Goal: Task Accomplishment & Management: Use online tool/utility

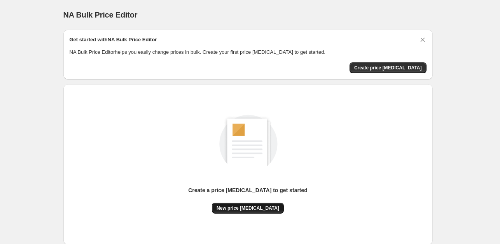
click at [248, 207] on span "New price change job" at bounding box center [248, 208] width 63 height 6
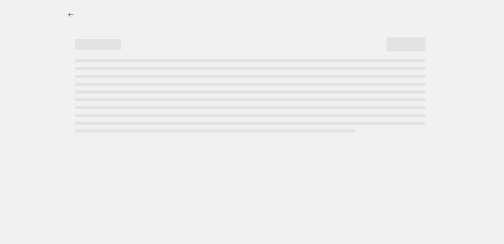
select select "percentage"
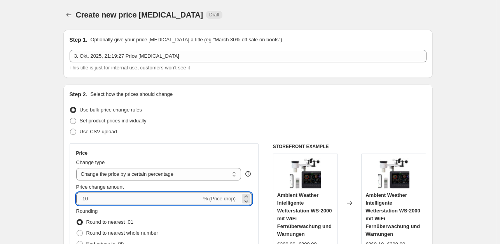
click at [126, 197] on input "-10" at bounding box center [139, 198] width 126 height 12
type input "-1"
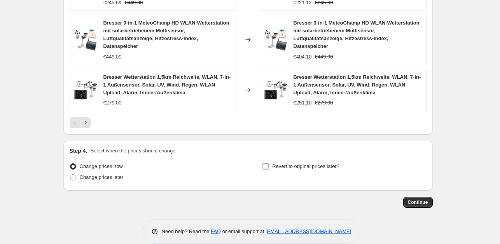
scroll to position [601, 0]
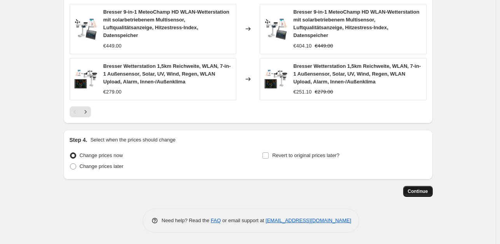
type input "-35"
click at [413, 188] on span "Continue" at bounding box center [418, 191] width 20 height 6
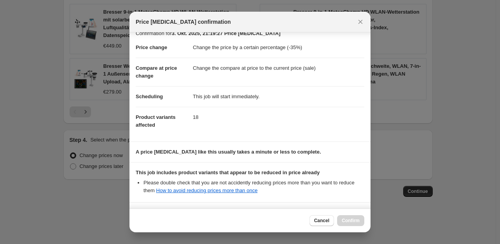
scroll to position [83, 0]
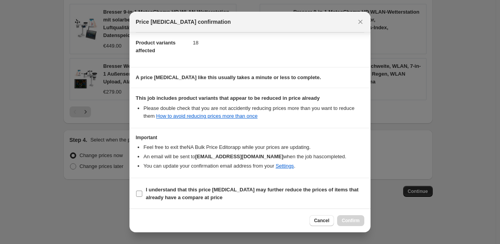
click at [138, 193] on input "I understand that this price change job may further reduce the prices of items …" at bounding box center [139, 193] width 6 height 6
checkbox input "true"
click at [354, 223] on span "Confirm" at bounding box center [351, 220] width 18 height 6
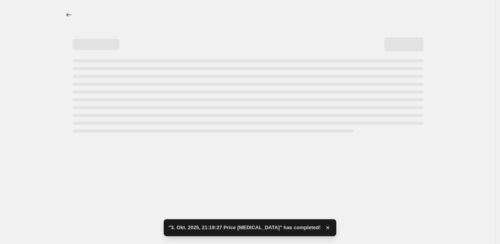
select select "percentage"
